Goal: Contribute content

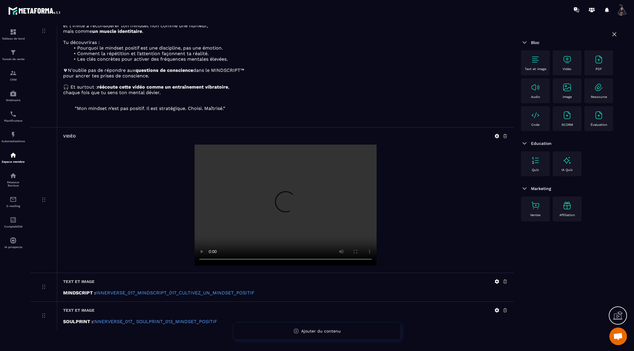
scroll to position [134, 0]
click at [498, 133] on icon at bounding box center [497, 135] width 4 height 4
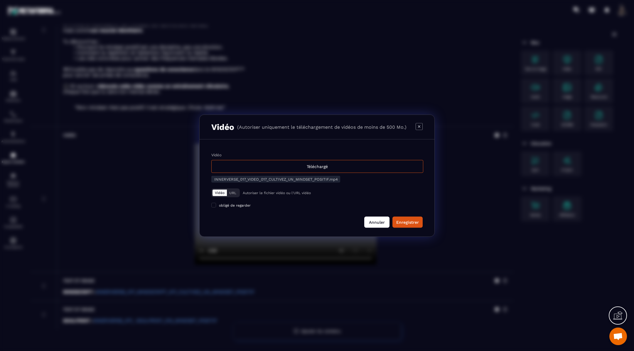
click at [376, 225] on button "Annuler" at bounding box center [376, 222] width 25 height 11
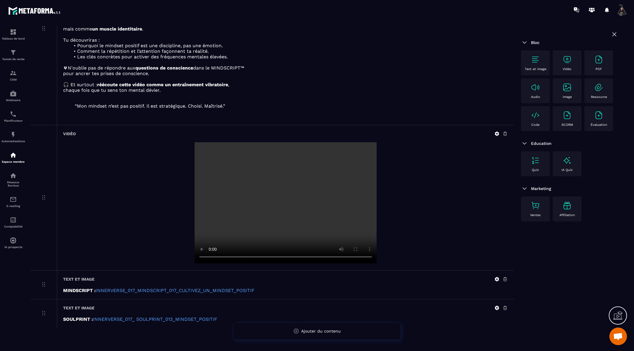
scroll to position [142, 0]
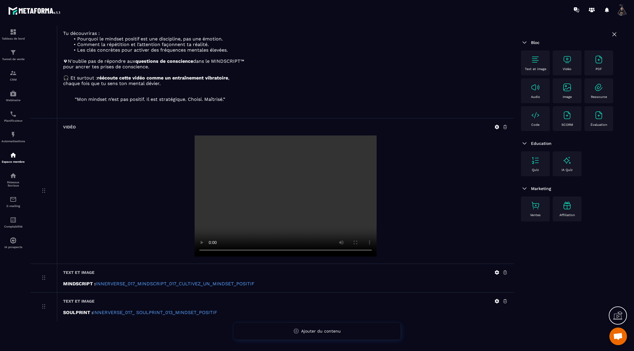
click at [499, 273] on icon at bounding box center [496, 272] width 5 height 5
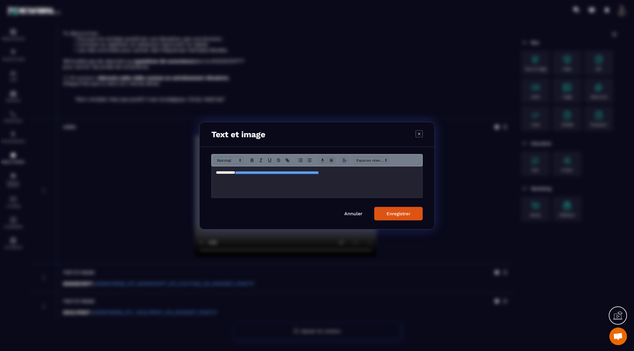
click at [380, 175] on div "**********" at bounding box center [317, 181] width 211 height 31
click at [406, 215] on div "Enregistrer" at bounding box center [399, 213] width 24 height 5
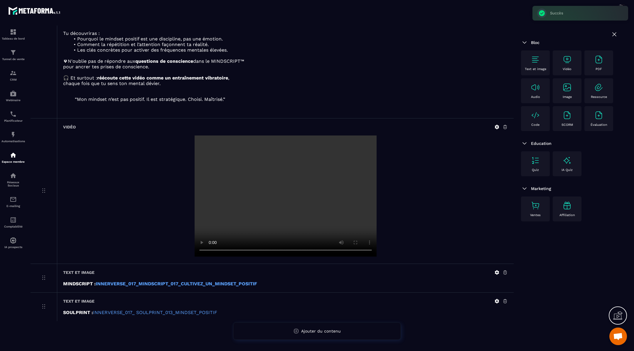
click at [496, 299] on icon at bounding box center [496, 301] width 5 height 5
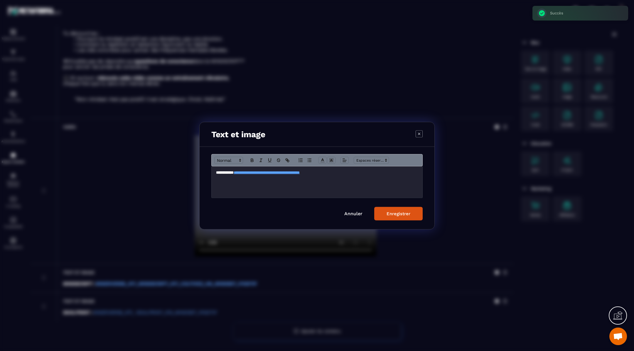
click at [380, 173] on p "**********" at bounding box center [317, 172] width 202 height 5
click at [408, 213] on div "Enregistrer" at bounding box center [399, 213] width 24 height 5
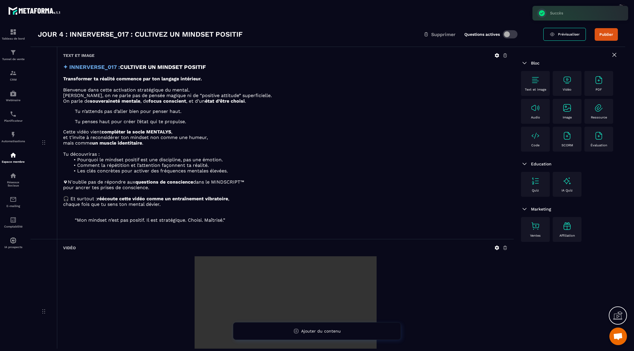
scroll to position [0, 0]
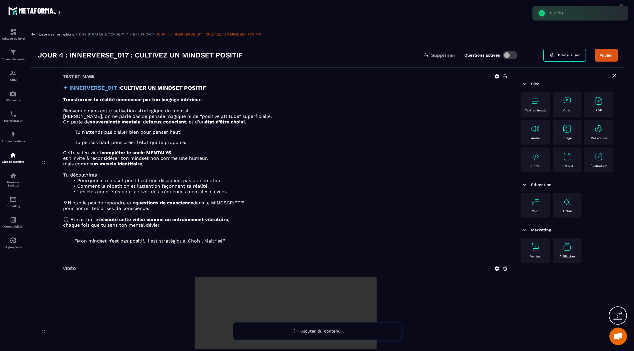
click at [33, 32] on icon at bounding box center [33, 34] width 5 height 5
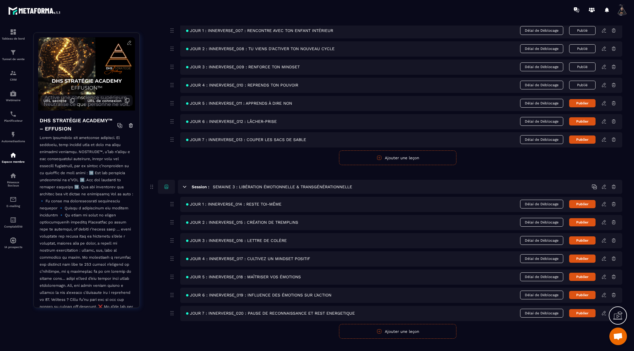
scroll to position [313, 0]
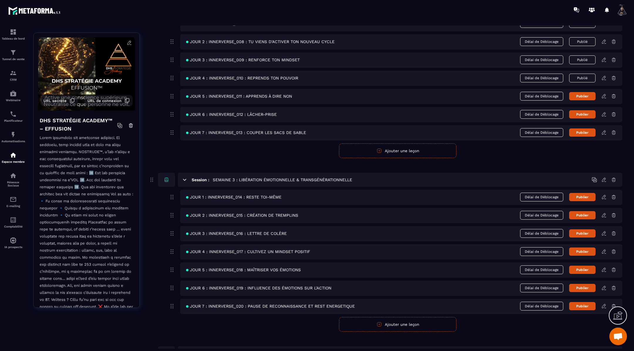
click at [604, 267] on icon at bounding box center [603, 269] width 5 height 5
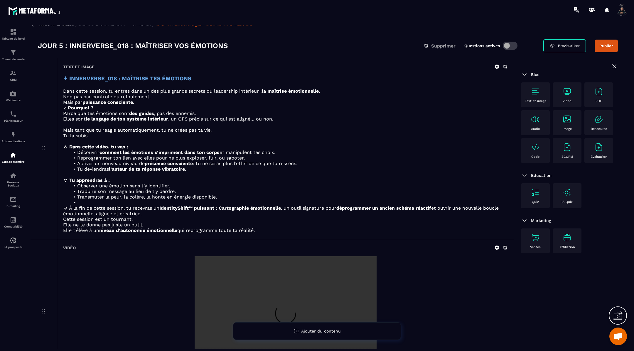
scroll to position [9, 0]
click at [496, 67] on icon at bounding box center [497, 67] width 4 height 4
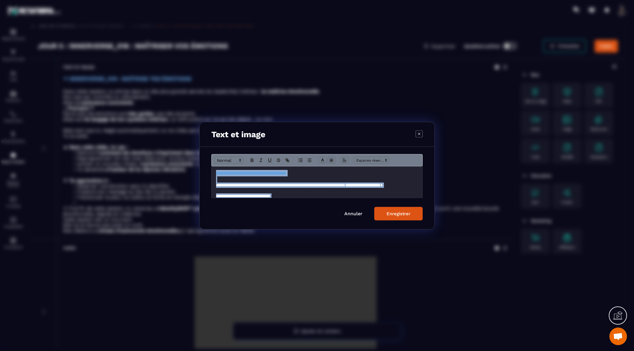
scroll to position [140, 0]
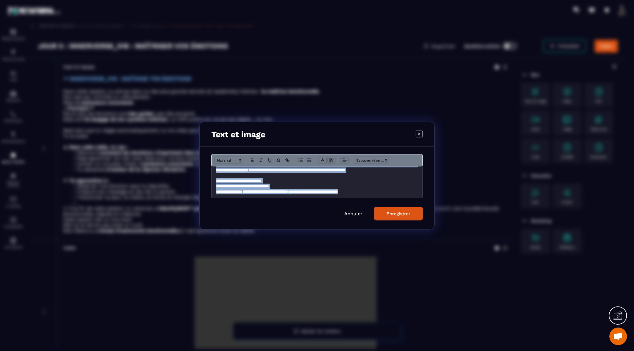
drag, startPoint x: 215, startPoint y: 170, endPoint x: 249, endPoint y: 229, distance: 68.0
click at [249, 229] on div "**********" at bounding box center [317, 188] width 235 height 82
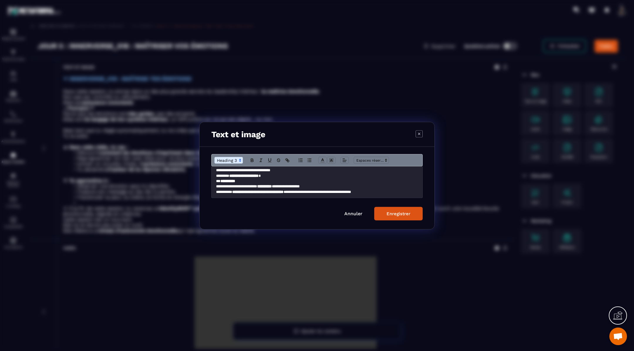
scroll to position [0, 0]
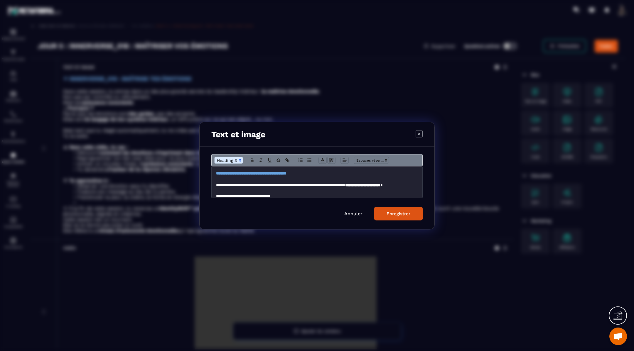
click at [397, 214] on div "Enregistrer" at bounding box center [399, 213] width 24 height 5
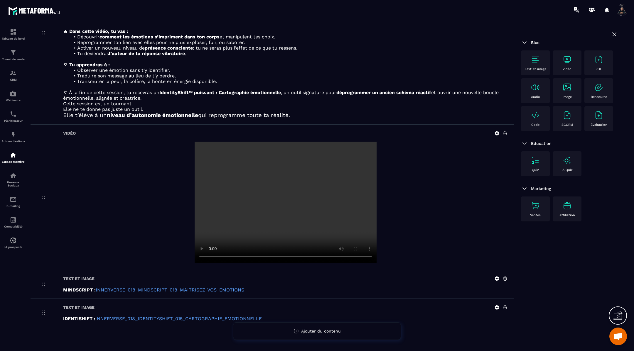
scroll to position [131, 0]
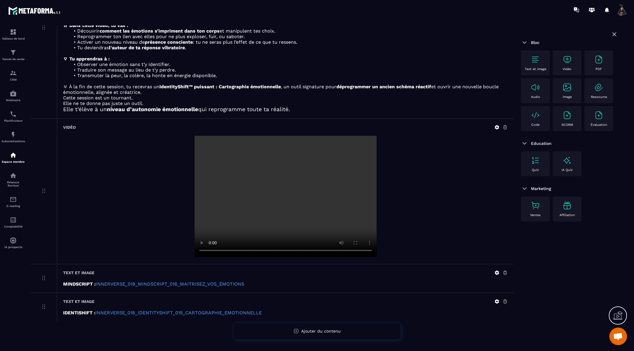
click at [498, 272] on icon at bounding box center [497, 273] width 4 height 4
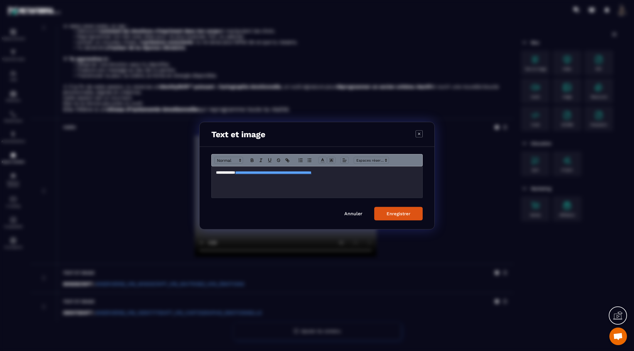
click at [498, 272] on div "Modal window" at bounding box center [317, 175] width 634 height 351
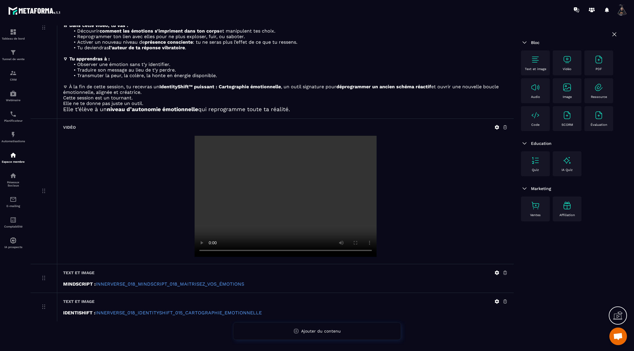
click at [495, 272] on icon at bounding box center [496, 272] width 5 height 5
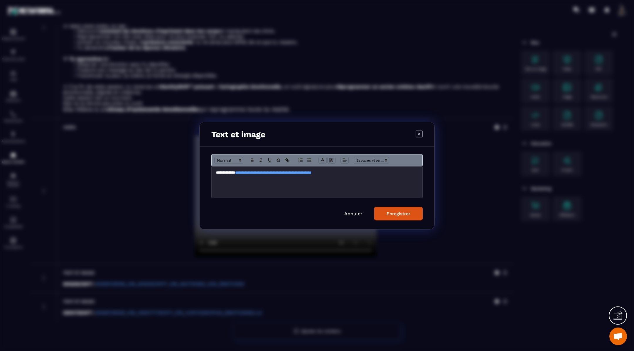
click at [381, 177] on div "**********" at bounding box center [317, 181] width 211 height 31
click at [396, 214] on div "Enregistrer" at bounding box center [399, 213] width 24 height 5
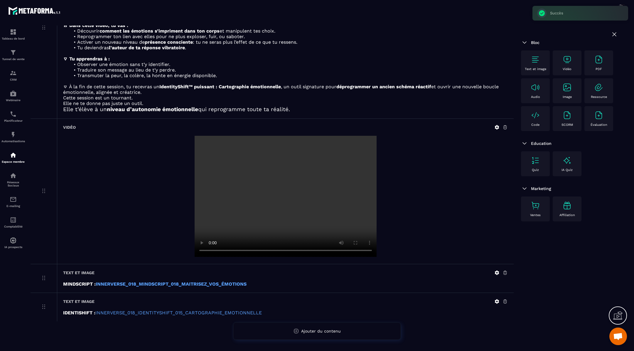
click at [497, 301] on icon at bounding box center [497, 302] width 4 height 4
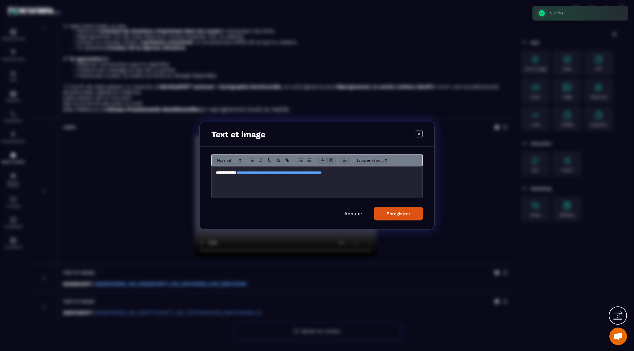
click at [389, 172] on p "**********" at bounding box center [317, 172] width 202 height 5
click at [397, 213] on div "Enregistrer" at bounding box center [399, 213] width 24 height 5
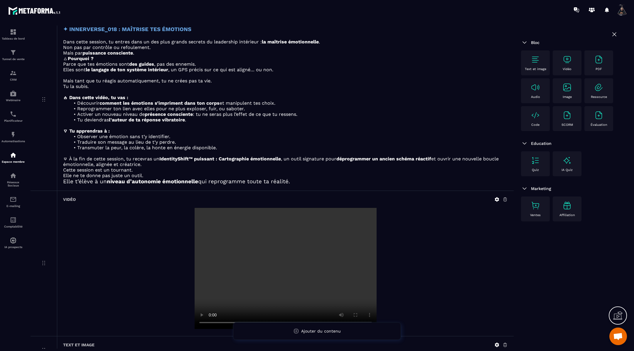
scroll to position [60, 0]
